Goal: Use online tool/utility: Utilize a website feature to perform a specific function

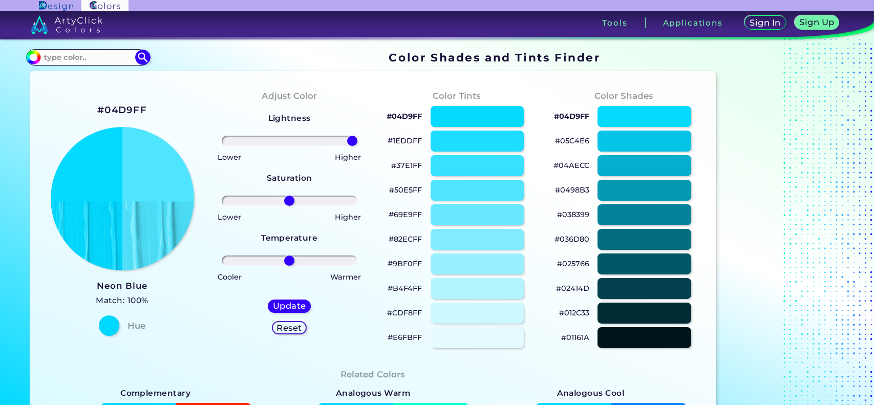
drag, startPoint x: 289, startPoint y: 141, endPoint x: 363, endPoint y: 140, distance: 74.7
type input "100"
click at [357, 140] on input "range" at bounding box center [290, 141] width 136 height 10
drag, startPoint x: 287, startPoint y: 203, endPoint x: 398, endPoint y: 197, distance: 111.3
type input "100"
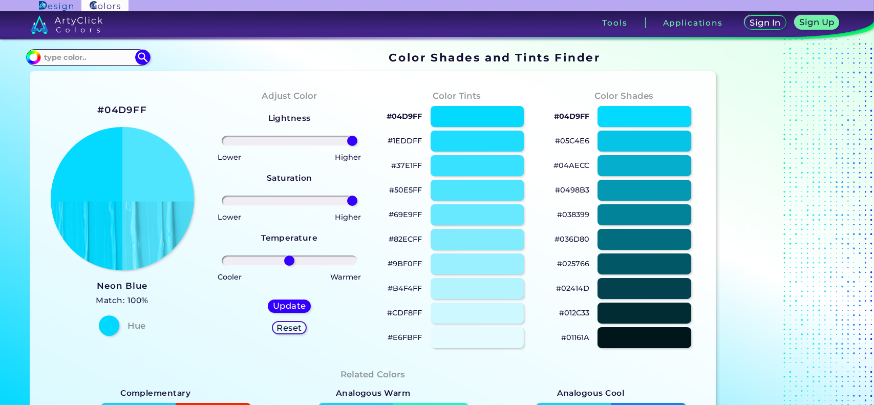
click at [357, 197] on input "range" at bounding box center [290, 201] width 136 height 10
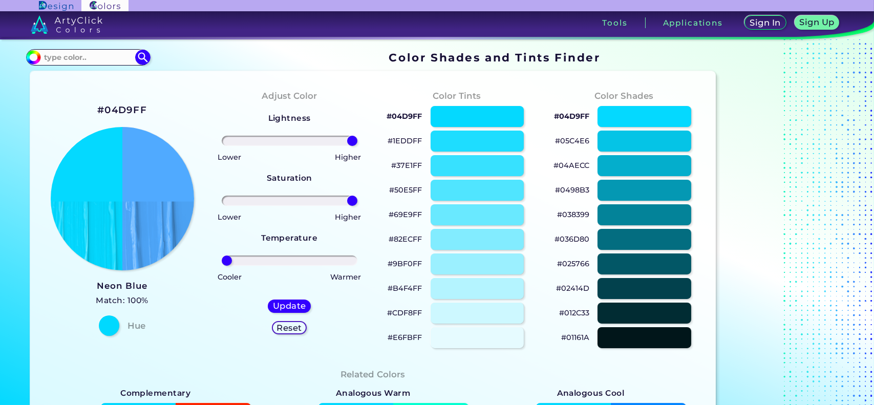
drag, startPoint x: 288, startPoint y: 261, endPoint x: 211, endPoint y: 276, distance: 78.8
type input "-100"
click at [222, 266] on input "range" at bounding box center [290, 260] width 136 height 10
click at [493, 313] on div at bounding box center [477, 312] width 94 height 21
type input "#cdf8ff"
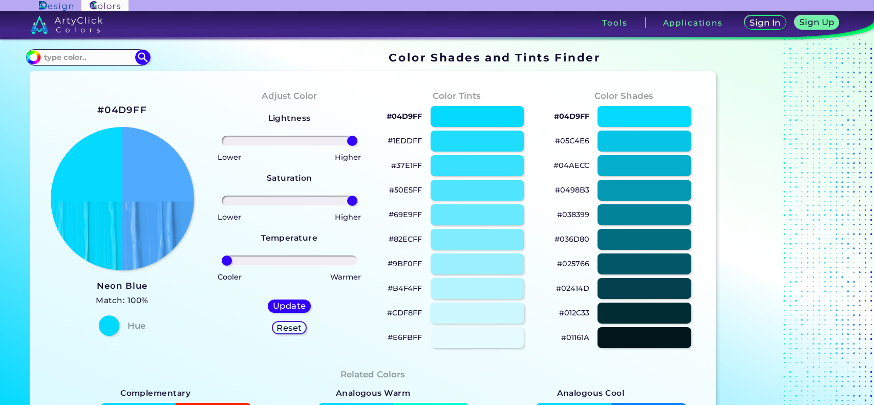
type input "0"
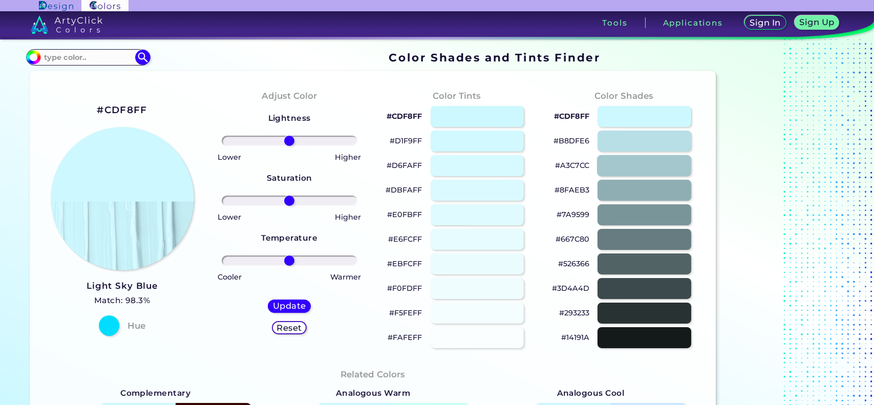
click at [633, 156] on div at bounding box center [644, 165] width 94 height 21
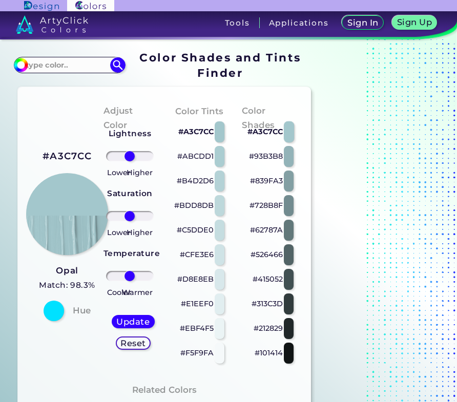
click at [287, 132] on div at bounding box center [289, 131] width 10 height 21
type input "#a3c7cc"
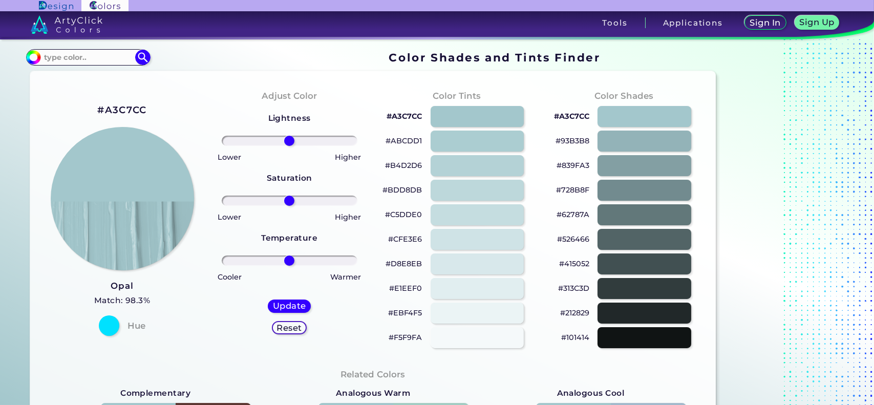
click at [75, 27] on img at bounding box center [67, 24] width 72 height 18
